Goal: Transaction & Acquisition: Purchase product/service

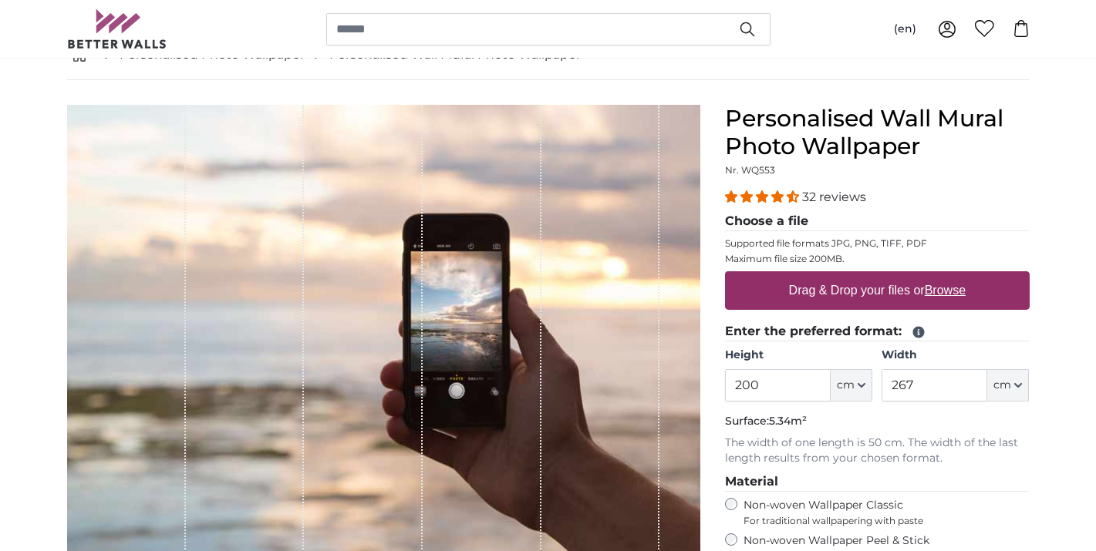
scroll to position [96, 0]
click at [853, 378] on span "cm" at bounding box center [846, 384] width 18 height 15
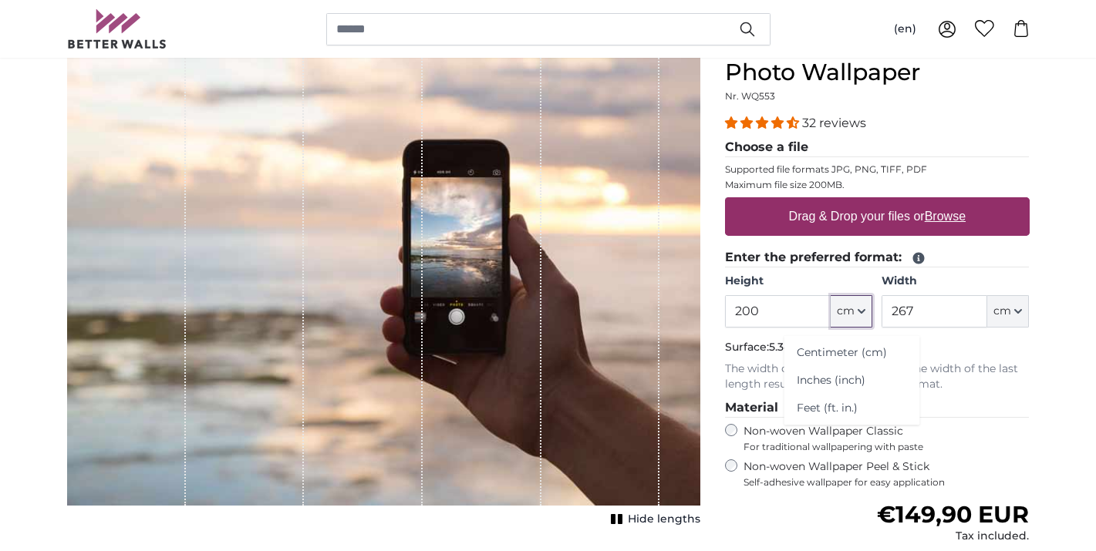
scroll to position [181, 0]
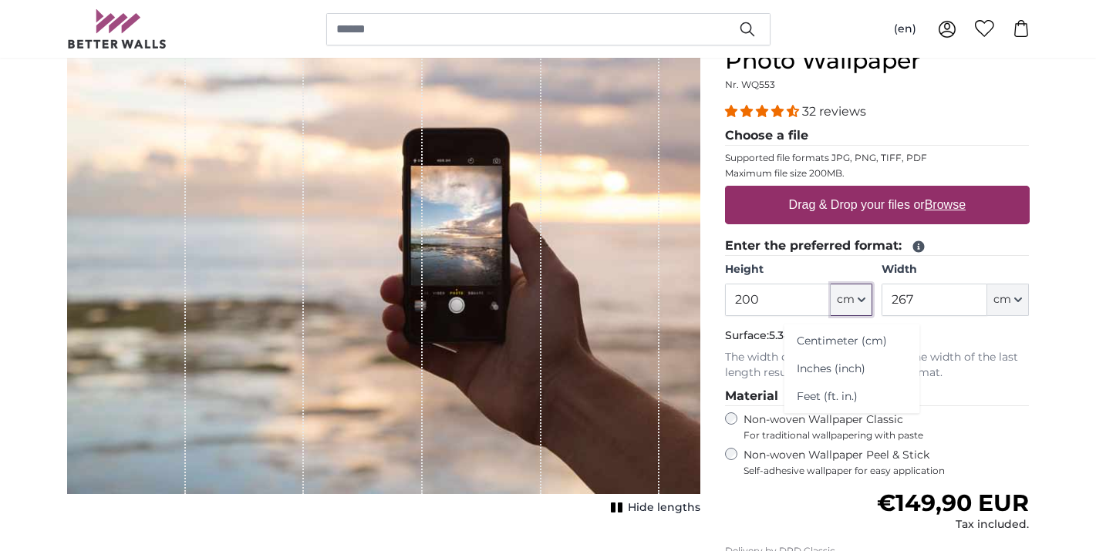
click at [854, 301] on span "cm" at bounding box center [846, 299] width 18 height 15
click at [782, 305] on input "200" at bounding box center [778, 300] width 106 height 32
drag, startPoint x: 772, startPoint y: 302, endPoint x: 743, endPoint y: 302, distance: 28.5
click at [743, 302] on input "200" at bounding box center [778, 300] width 106 height 32
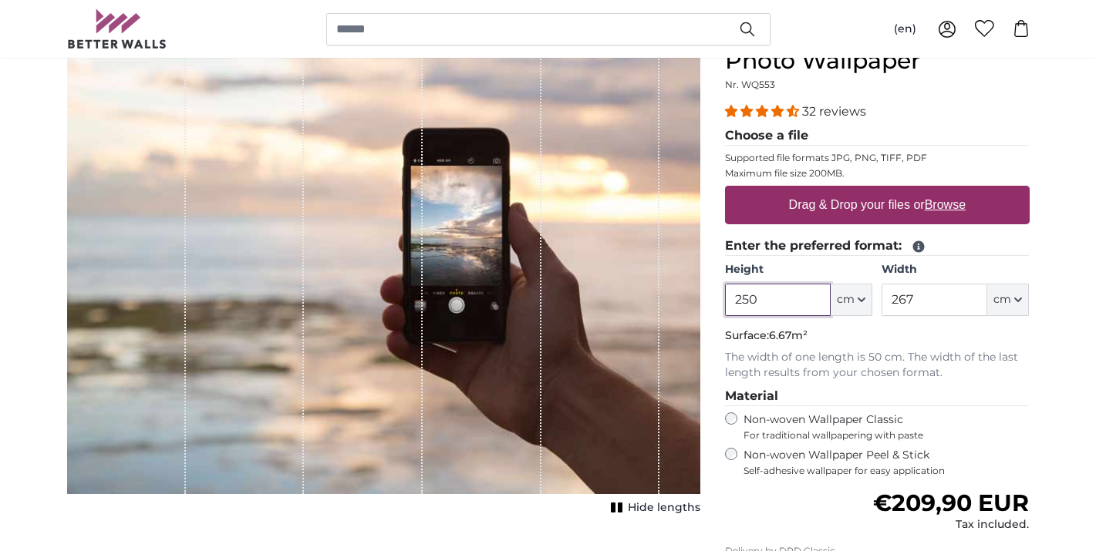
type input "250"
drag, startPoint x: 926, startPoint y: 306, endPoint x: 898, endPoint y: 304, distance: 27.9
click at [899, 304] on input "267" at bounding box center [935, 300] width 106 height 32
type input "200"
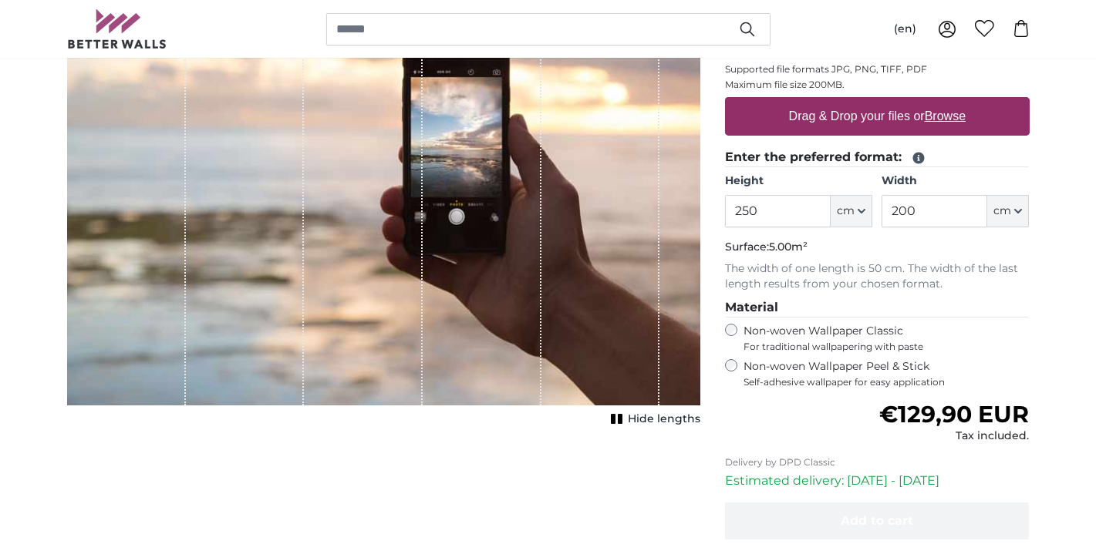
scroll to position [275, 0]
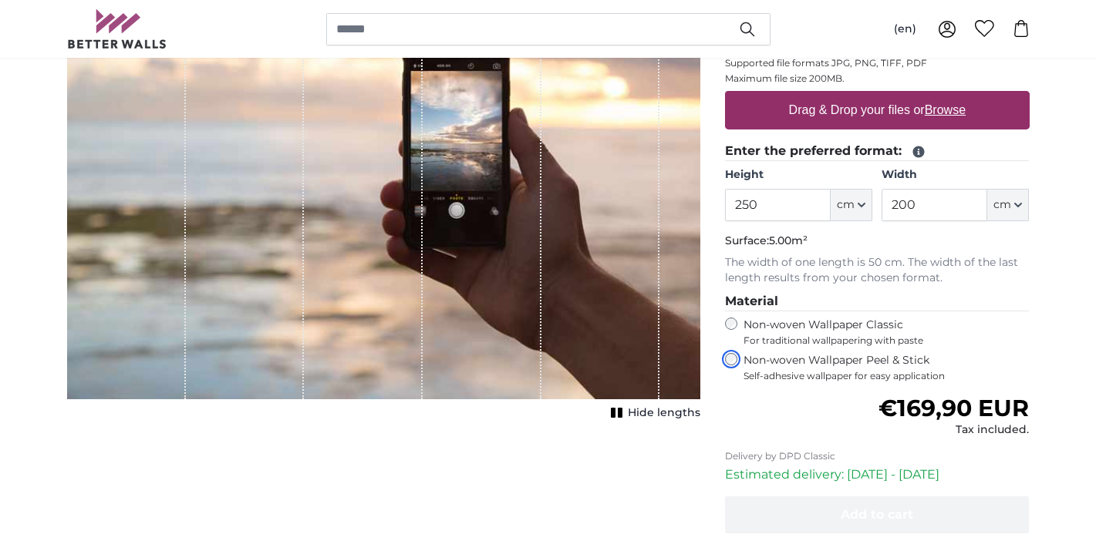
scroll to position [163, 0]
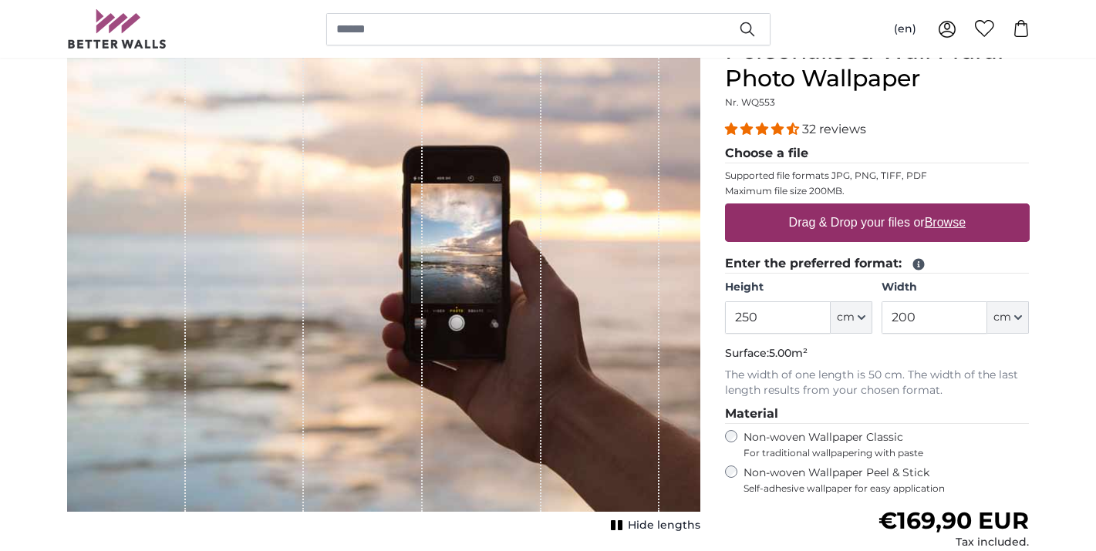
click at [949, 222] on u "Browse" at bounding box center [945, 222] width 41 height 13
click at [949, 208] on input "Drag & Drop your files or Browse" at bounding box center [877, 206] width 305 height 5
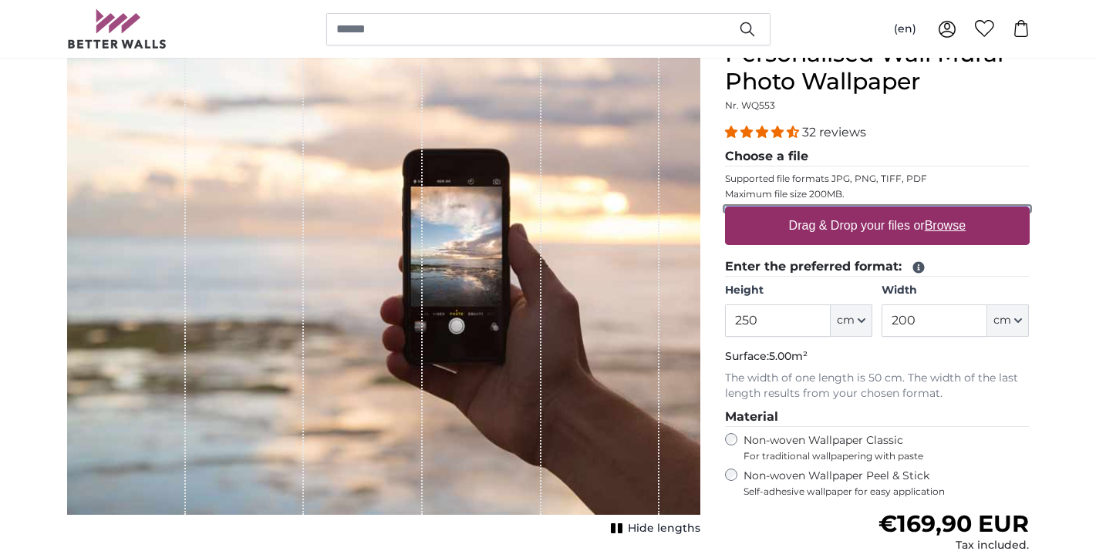
scroll to position [161, 0]
